Goal: Use online tool/utility: Utilize a website feature to perform a specific function

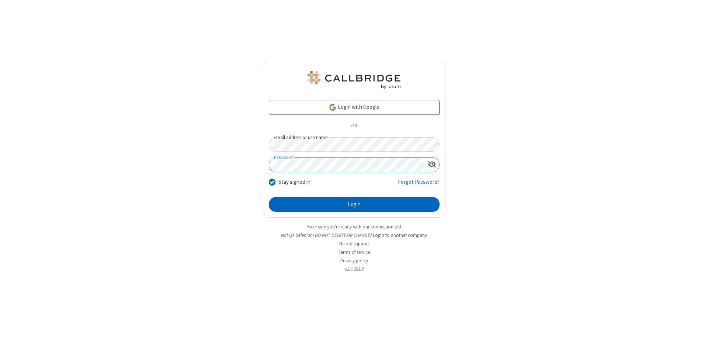
click at [354, 204] on button "Login" at bounding box center [354, 204] width 171 height 15
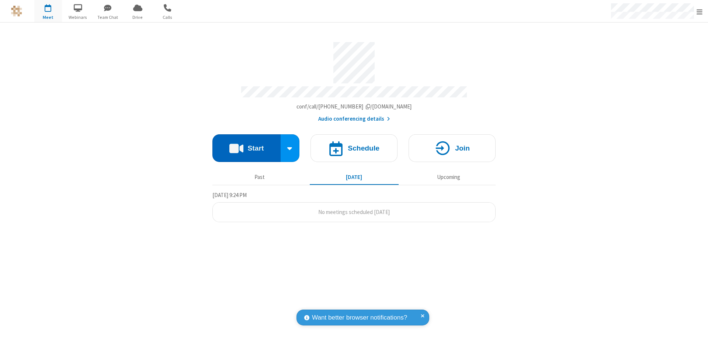
click at [246, 145] on button "Start" at bounding box center [246, 148] width 68 height 28
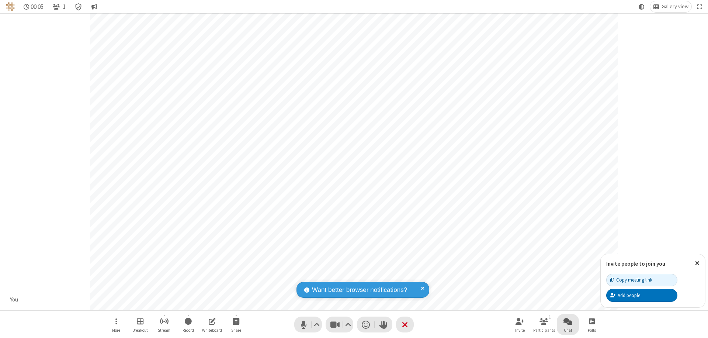
click at [568, 321] on span "Open chat" at bounding box center [567, 320] width 9 height 9
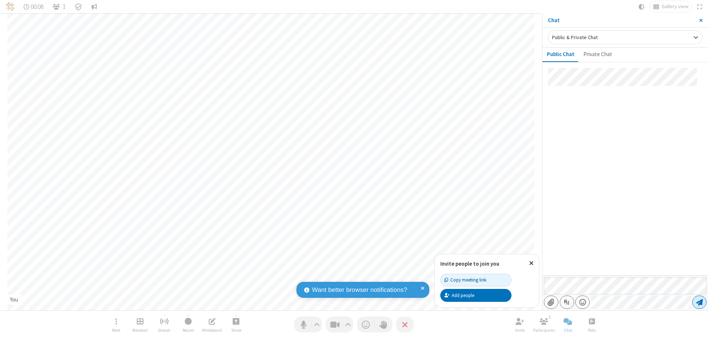
click at [699, 302] on span "Send message" at bounding box center [699, 301] width 7 height 7
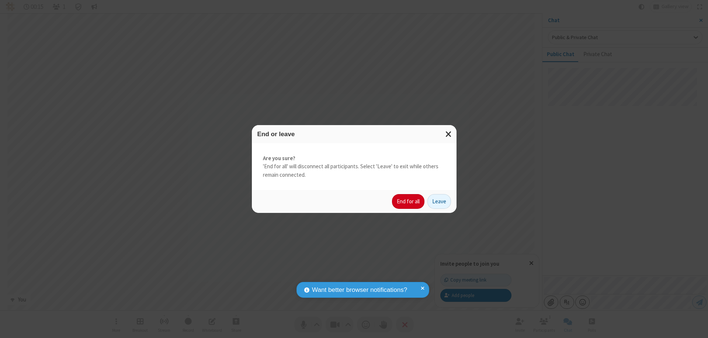
click at [409, 201] on button "End for all" at bounding box center [408, 201] width 32 height 15
